Goal: Transaction & Acquisition: Purchase product/service

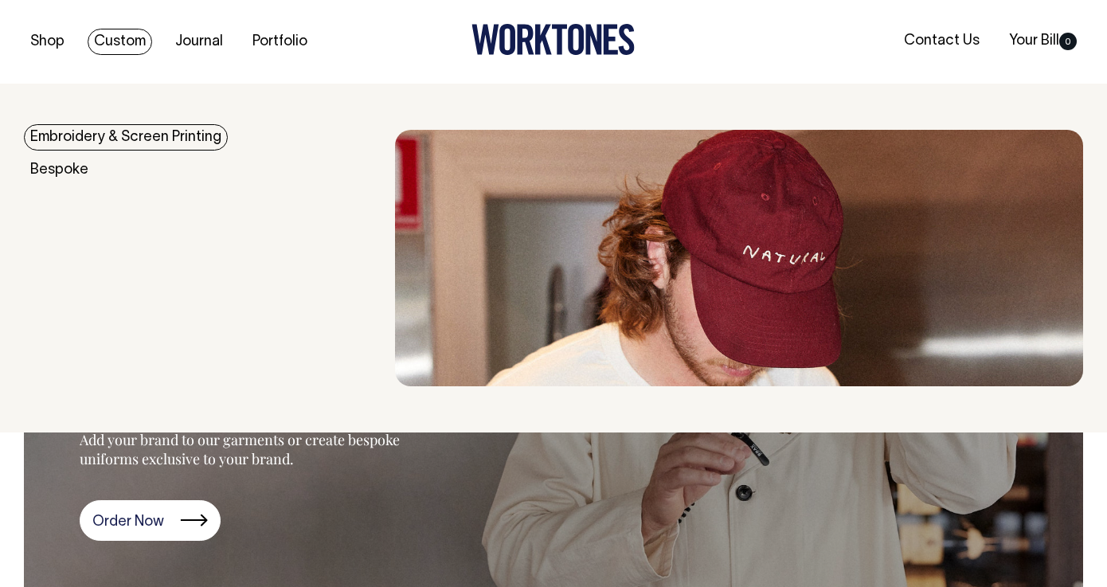
click at [127, 41] on link "Custom" at bounding box center [120, 42] width 64 height 26
click at [198, 130] on link "Embroidery & Screen Printing" at bounding box center [126, 137] width 204 height 26
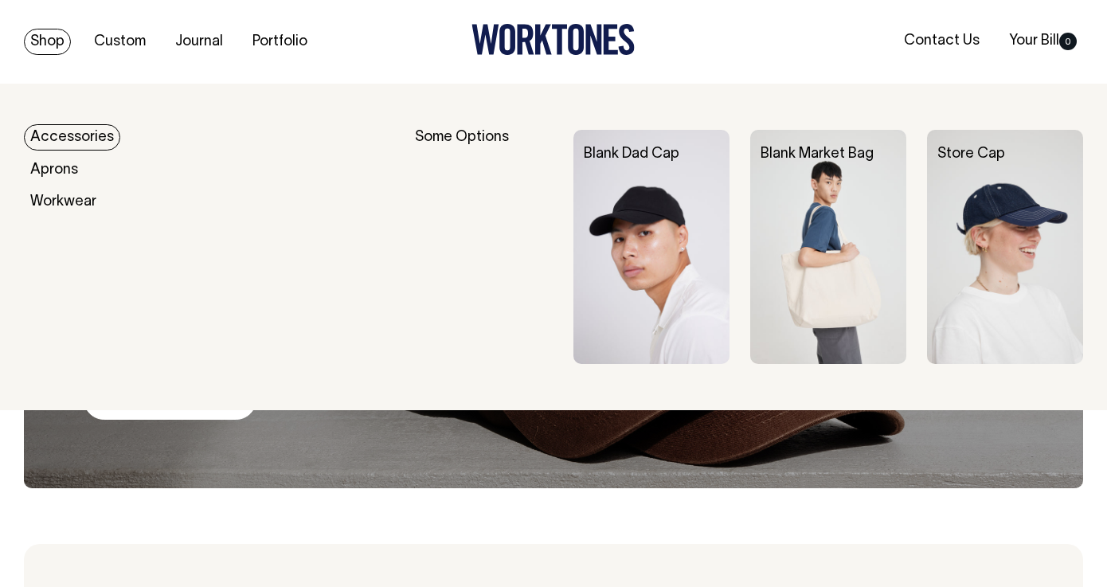
click at [660, 237] on img at bounding box center [651, 247] width 156 height 234
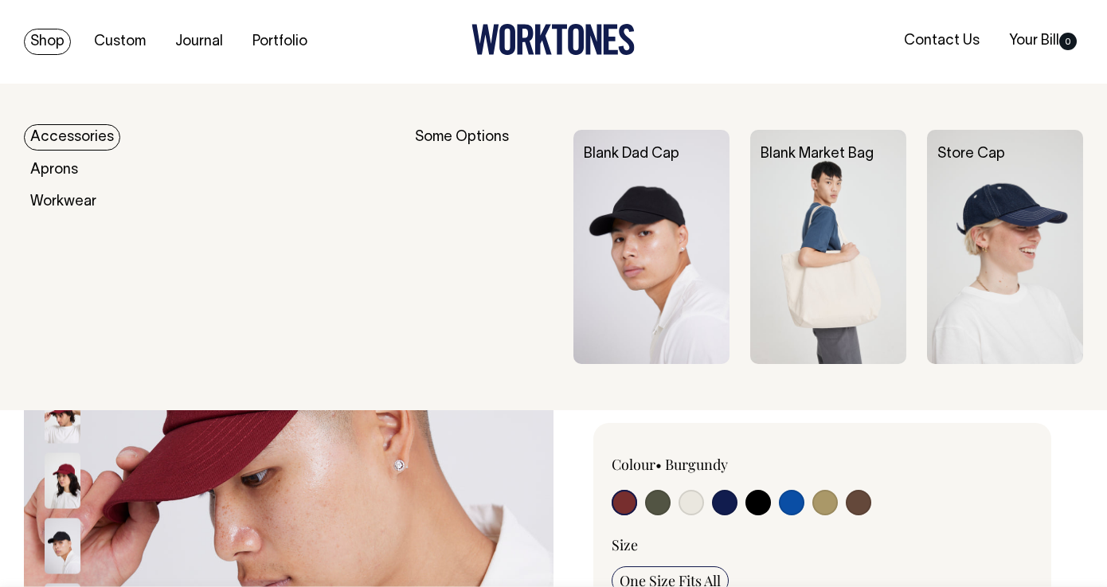
click at [57, 41] on link "Shop" at bounding box center [47, 42] width 47 height 26
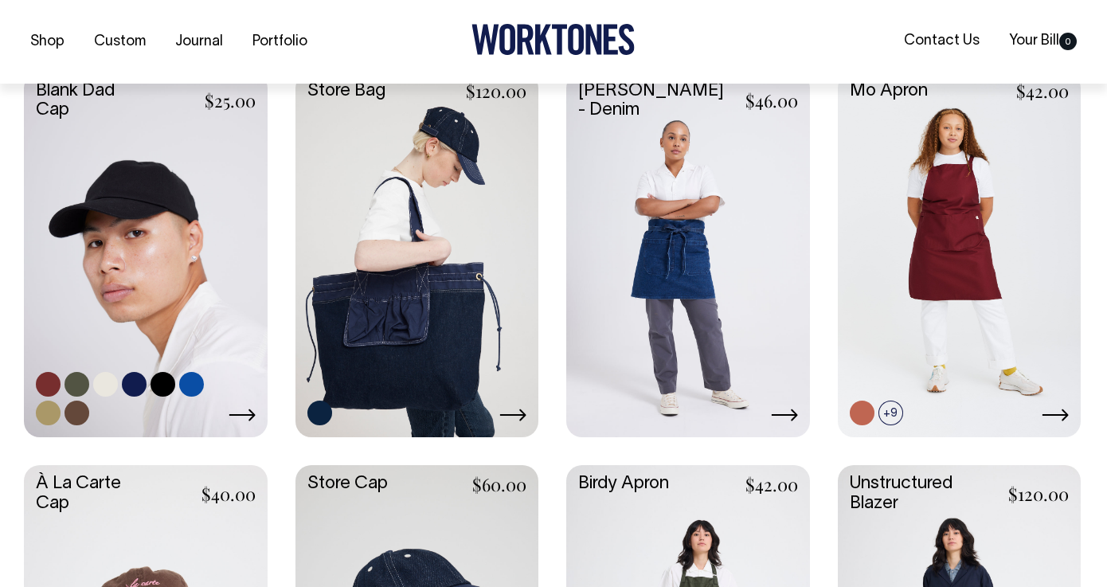
scroll to position [698, 0]
click at [185, 219] on link at bounding box center [146, 252] width 244 height 361
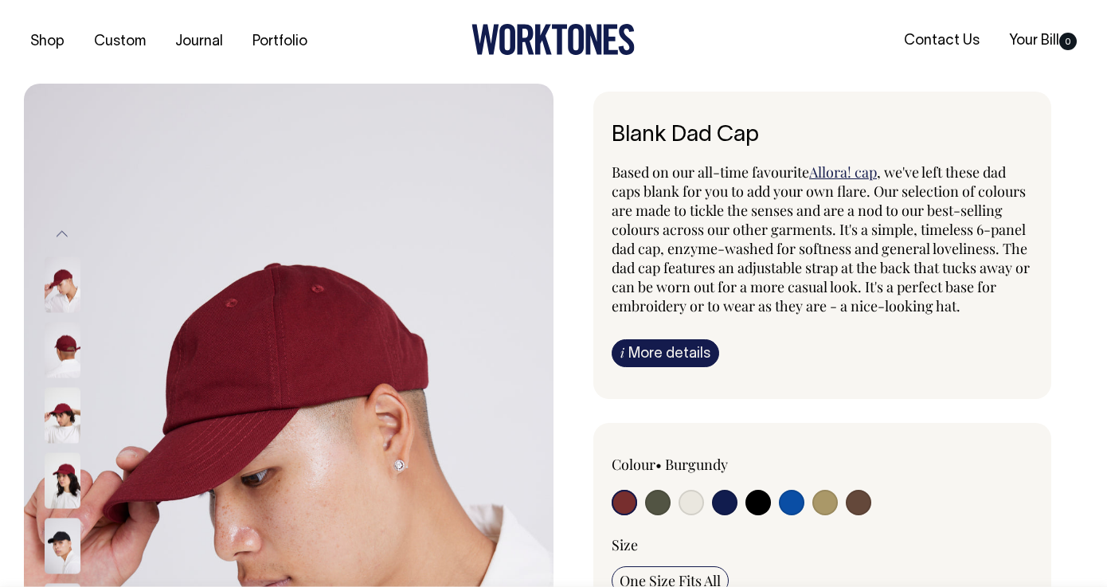
click at [660, 502] on input "radio" at bounding box center [657, 502] width 25 height 25
radio input "true"
select select "Olive"
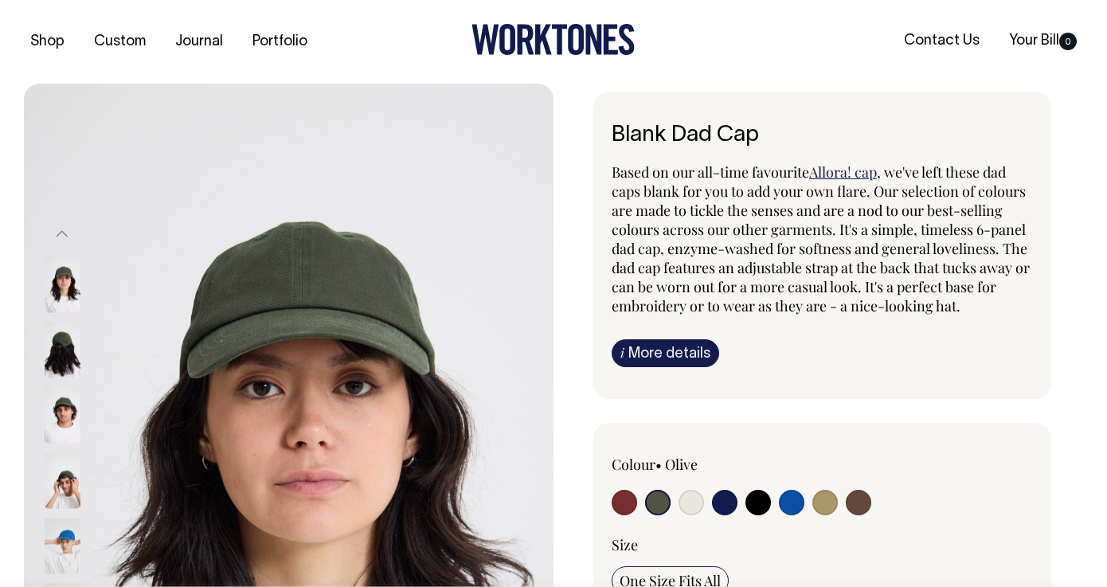
click at [693, 502] on input "radio" at bounding box center [690, 502] width 25 height 25
radio input "true"
select select "Natural"
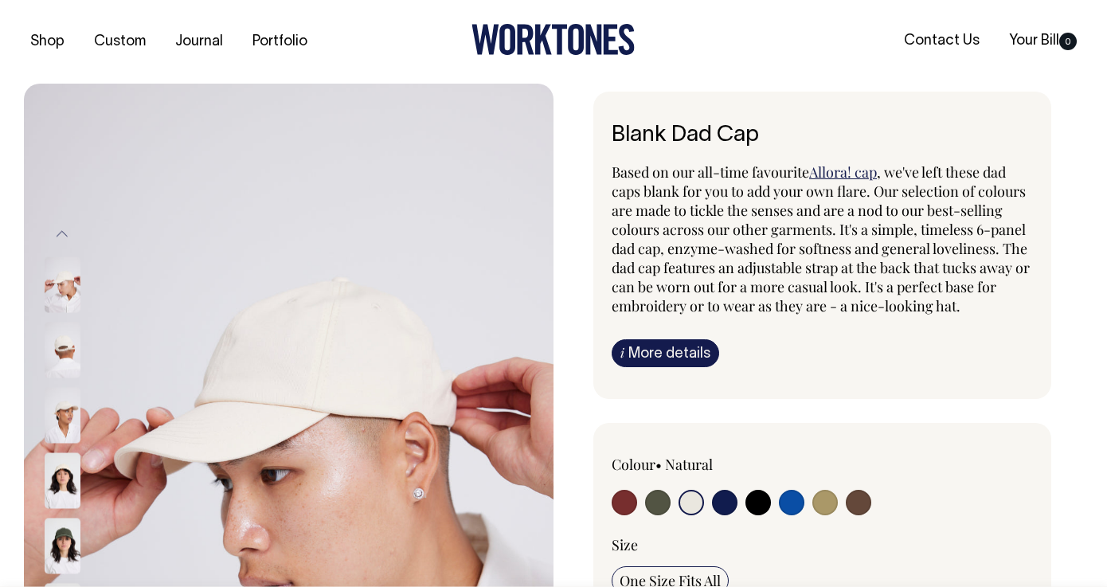
click at [762, 507] on input "radio" at bounding box center [757, 502] width 25 height 25
radio input "true"
select select "Black"
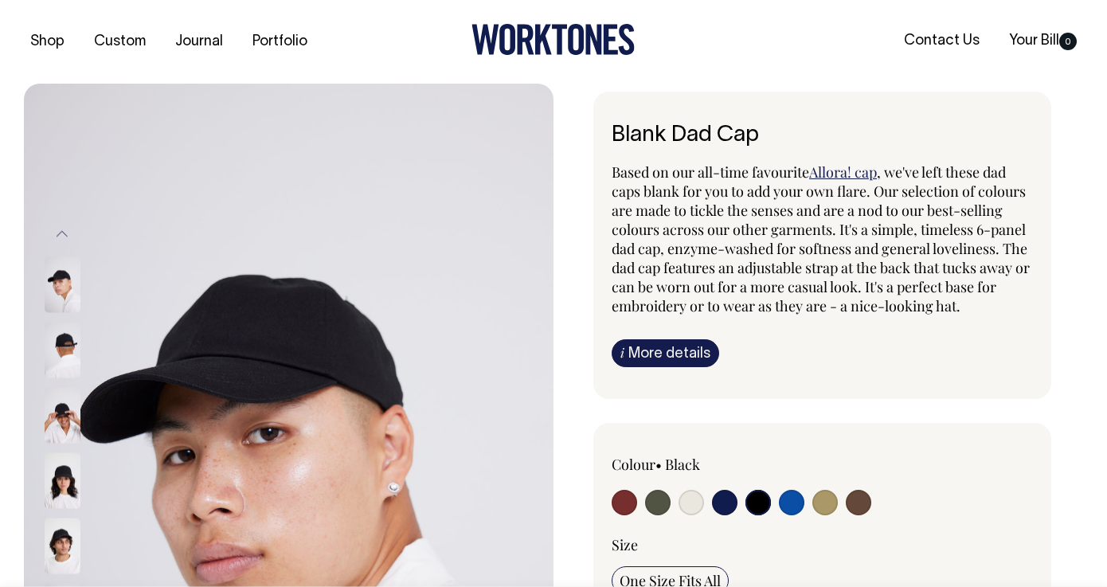
click at [658, 501] on input "radio" at bounding box center [657, 502] width 25 height 25
radio input "true"
select select "Olive"
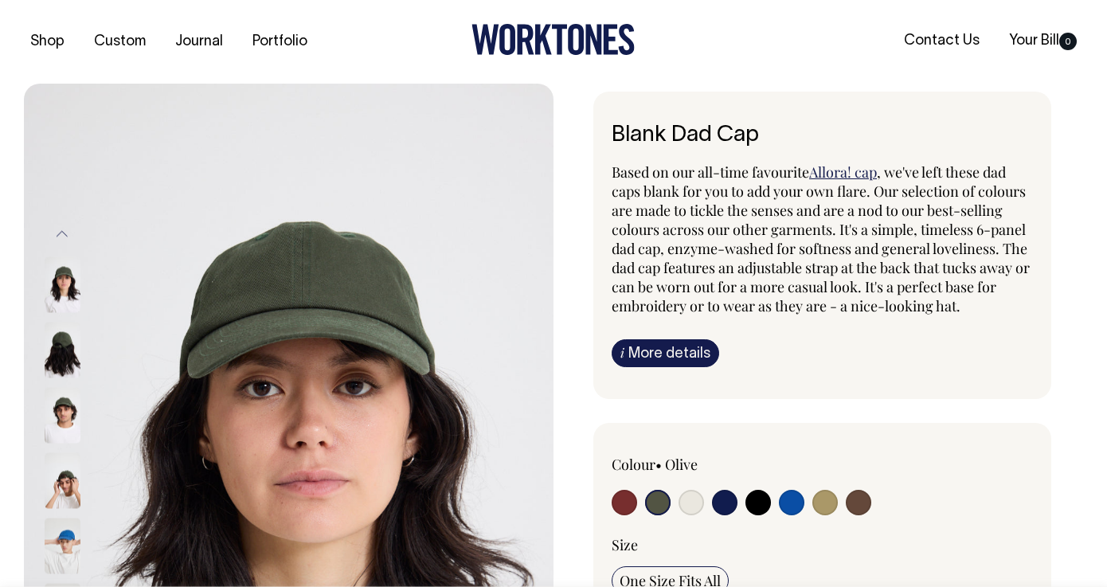
click at [826, 505] on input "radio" at bounding box center [824, 502] width 25 height 25
radio input "true"
select select "Washed Khaki"
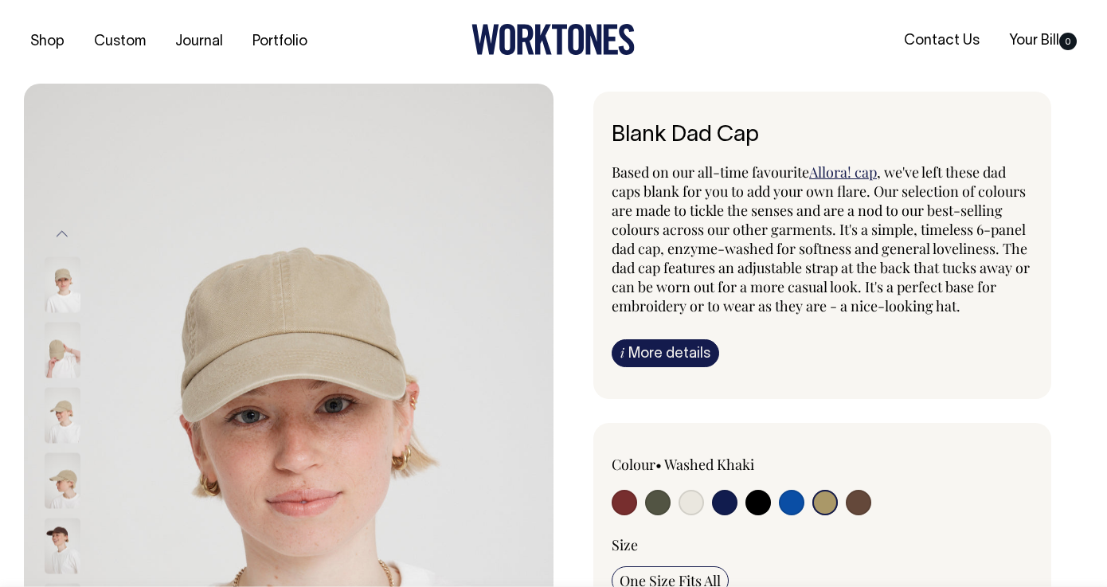
click at [689, 504] on input "radio" at bounding box center [690, 502] width 25 height 25
radio input "true"
select select "Natural"
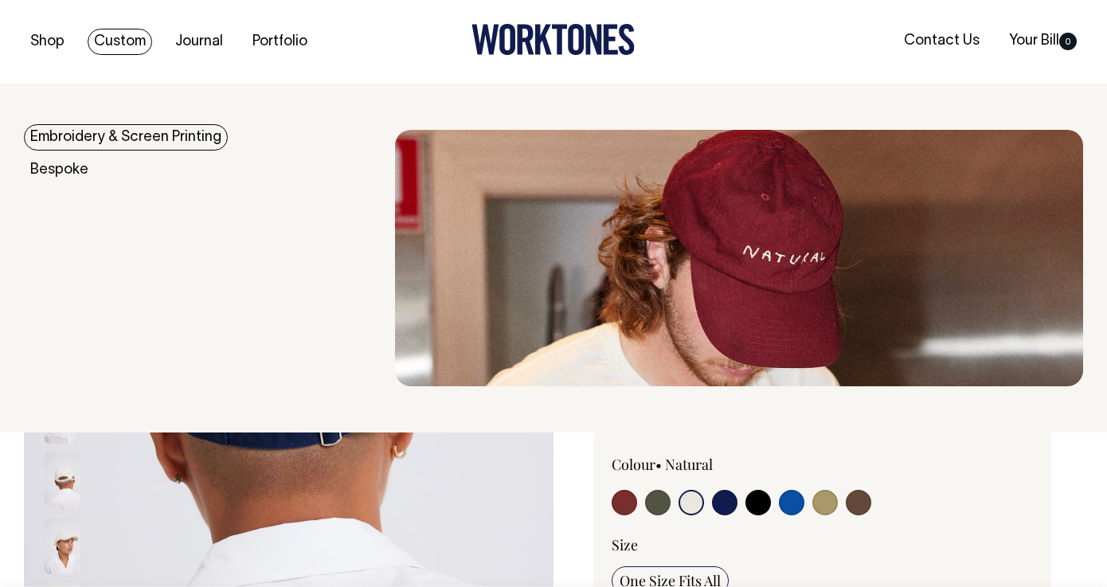
click at [133, 45] on link "Custom" at bounding box center [120, 42] width 64 height 26
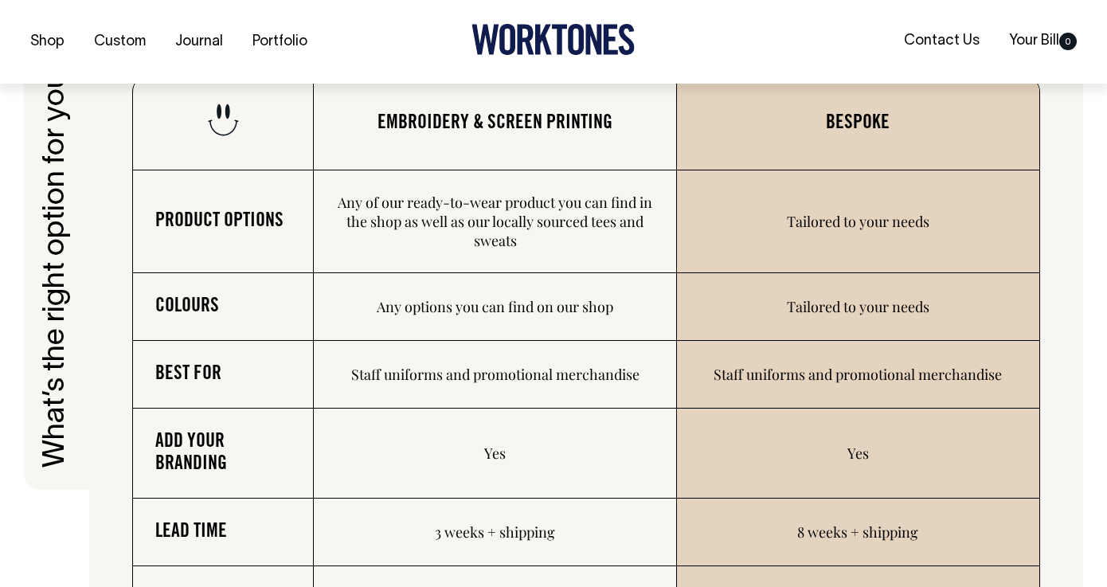
scroll to position [2313, 0]
